Goal: Navigation & Orientation: Find specific page/section

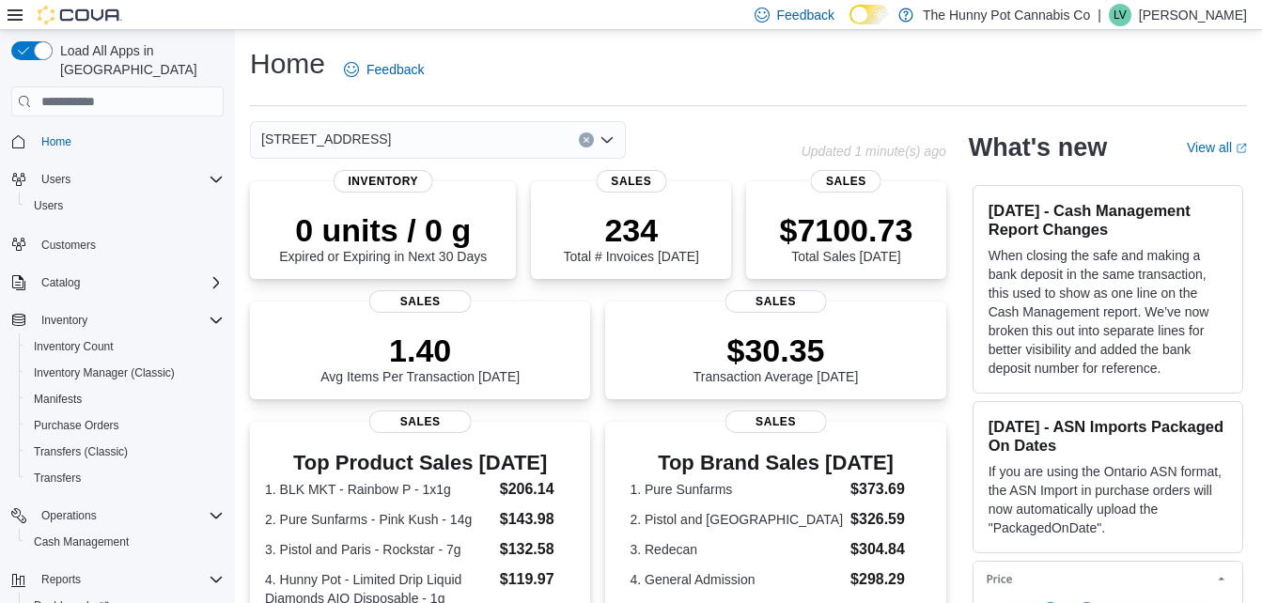
click at [414, 145] on div "[STREET_ADDRESS]" at bounding box center [438, 140] width 376 height 38
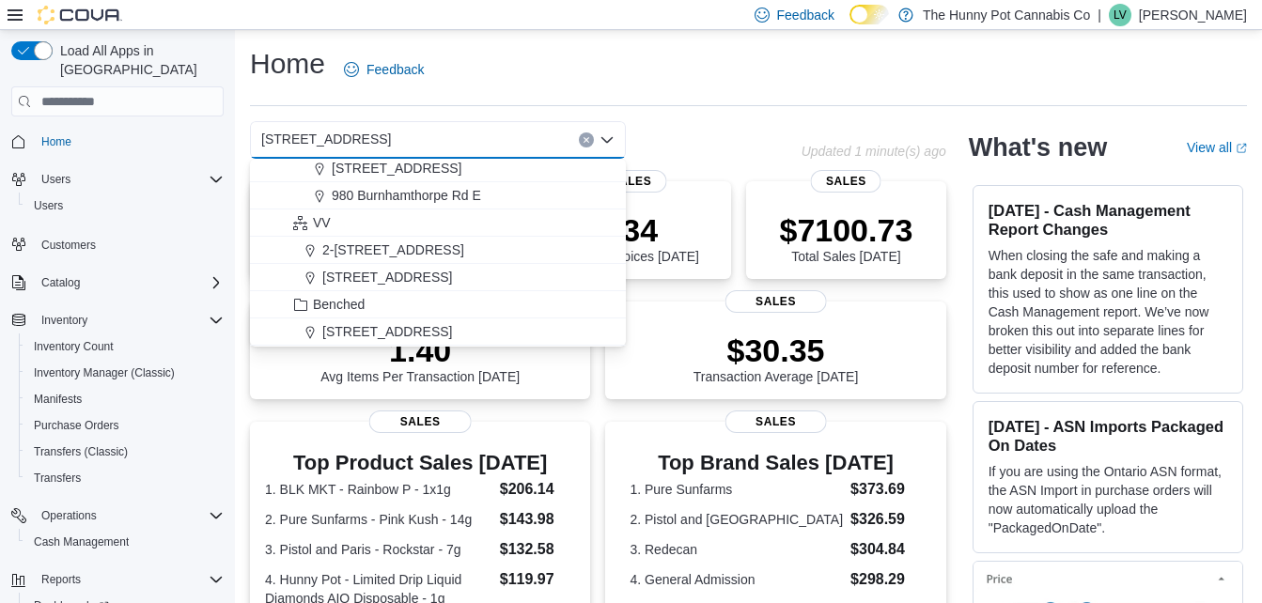
scroll to position [1036, 0]
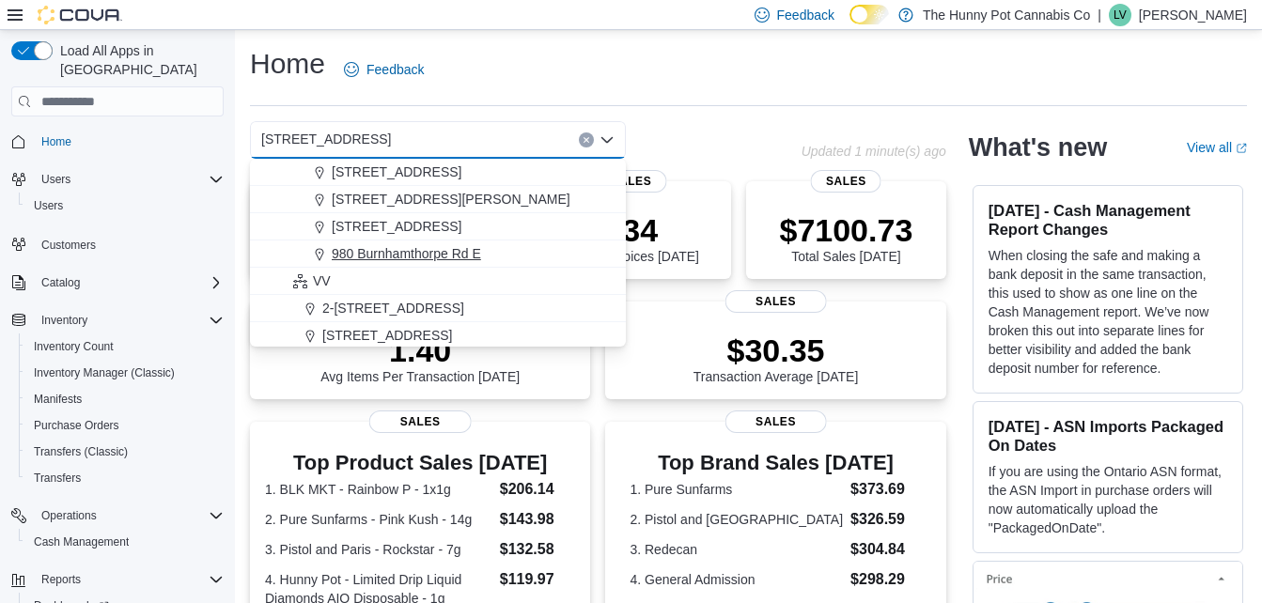
click at [444, 258] on span "980 Burnhamthorpe Rd E" at bounding box center [406, 253] width 149 height 19
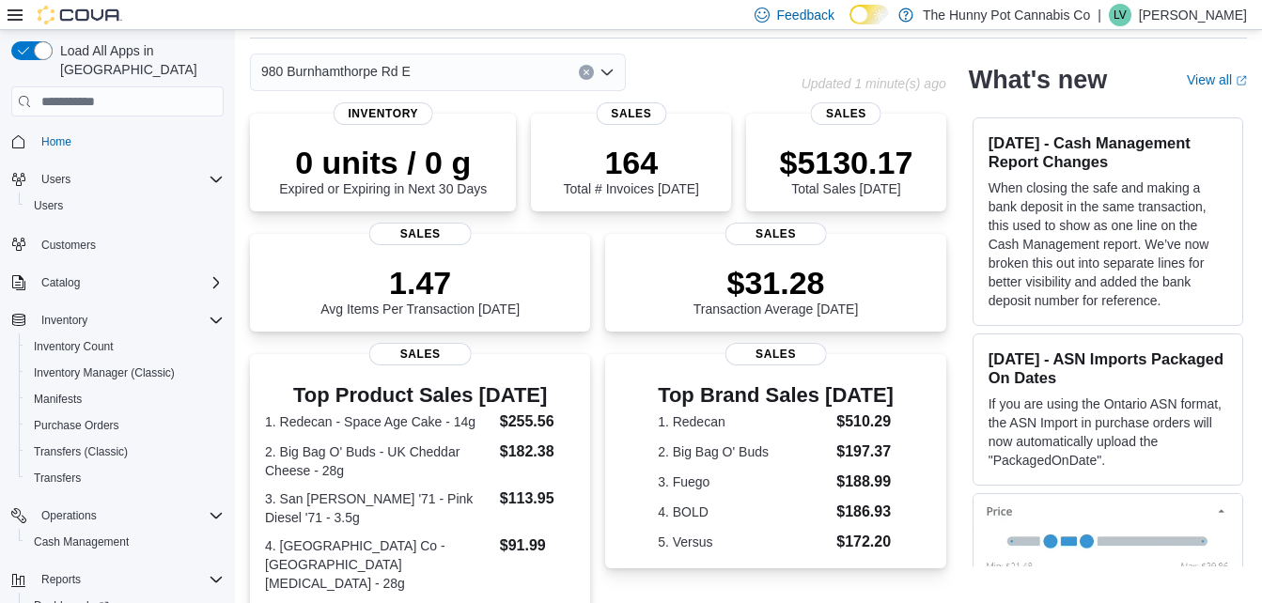
scroll to position [0, 0]
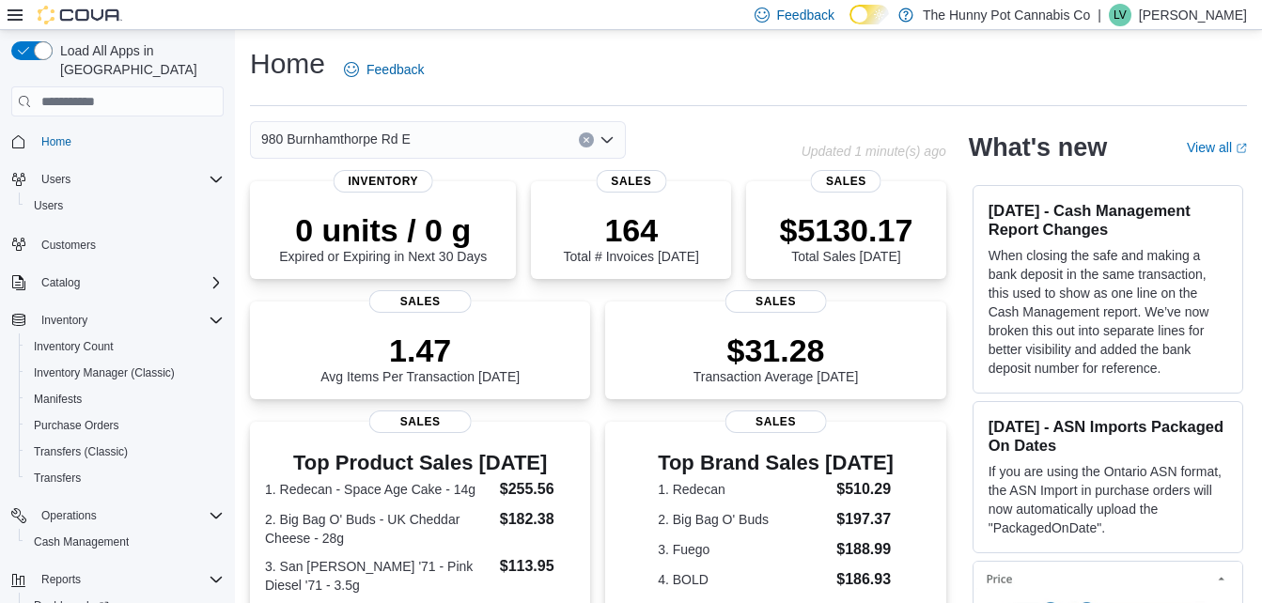
click at [369, 145] on span "980 Burnhamthorpe Rd E" at bounding box center [335, 139] width 149 height 23
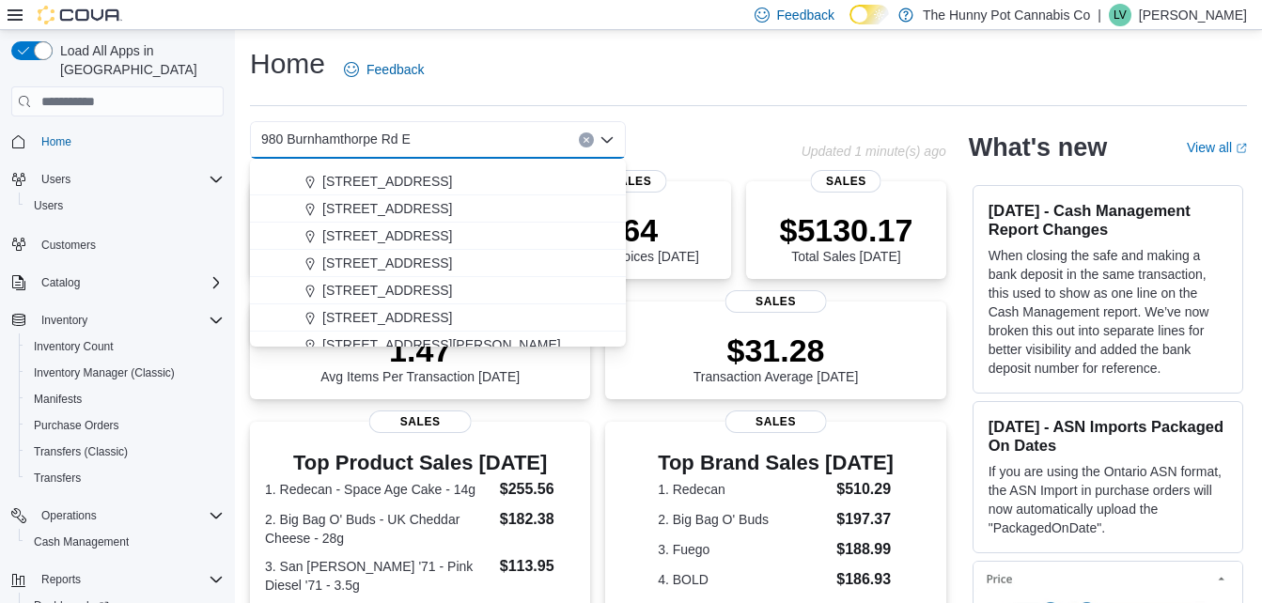
scroll to position [698, 0]
click at [360, 199] on button "[STREET_ADDRESS]" at bounding box center [438, 209] width 376 height 27
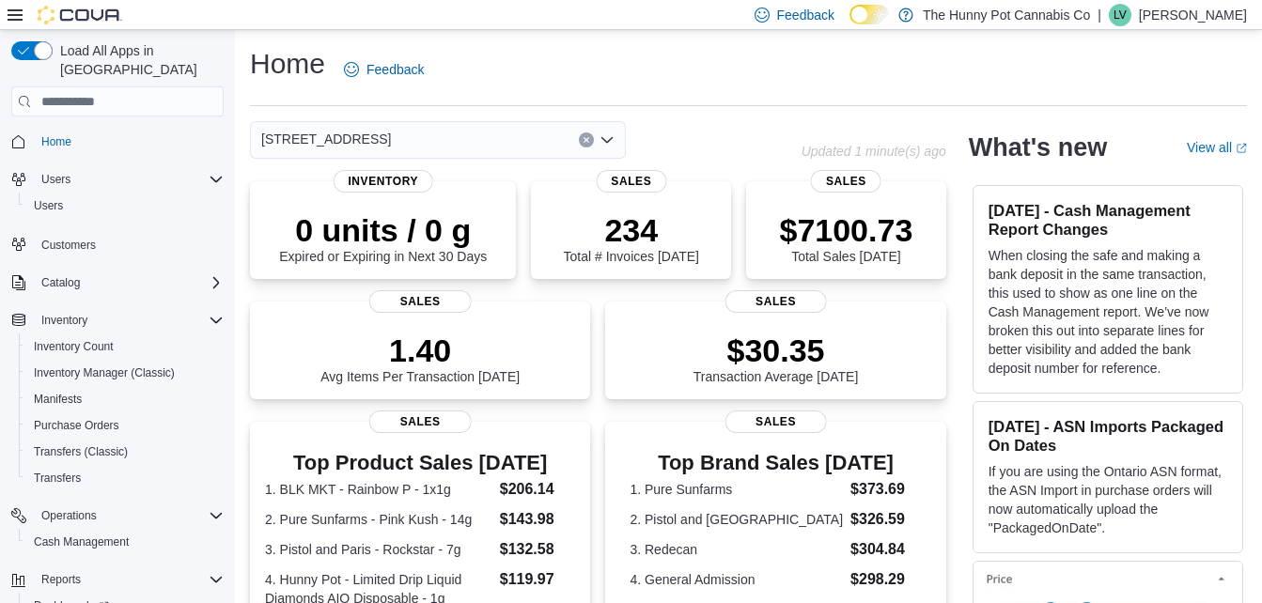
click at [542, 86] on div "Home Feedback" at bounding box center [748, 69] width 997 height 49
click at [1208, 8] on p "[PERSON_NAME]" at bounding box center [1193, 15] width 108 height 23
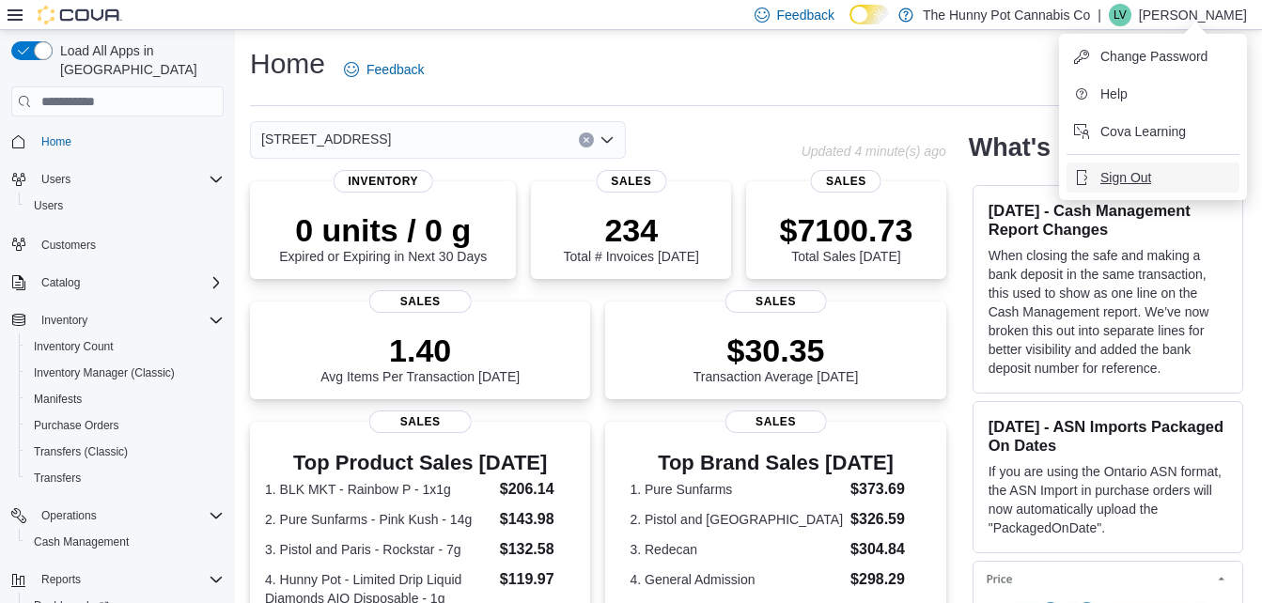
click at [1128, 174] on span "Sign Out" at bounding box center [1126, 177] width 51 height 19
